Goal: Use online tool/utility

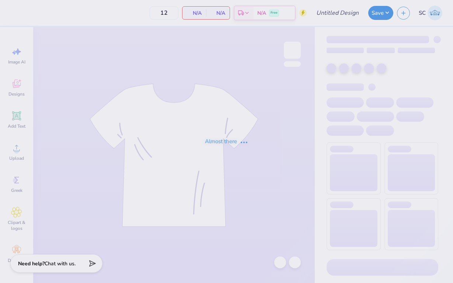
type input "Club Volleyball"
type input "15"
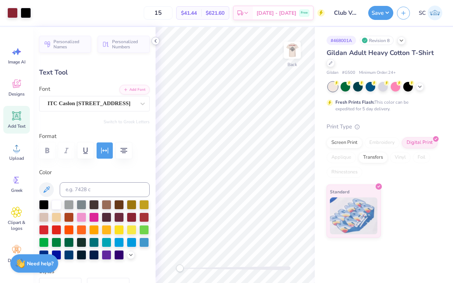
click at [157, 44] on icon at bounding box center [156, 41] width 6 height 6
